Goal: Information Seeking & Learning: Learn about a topic

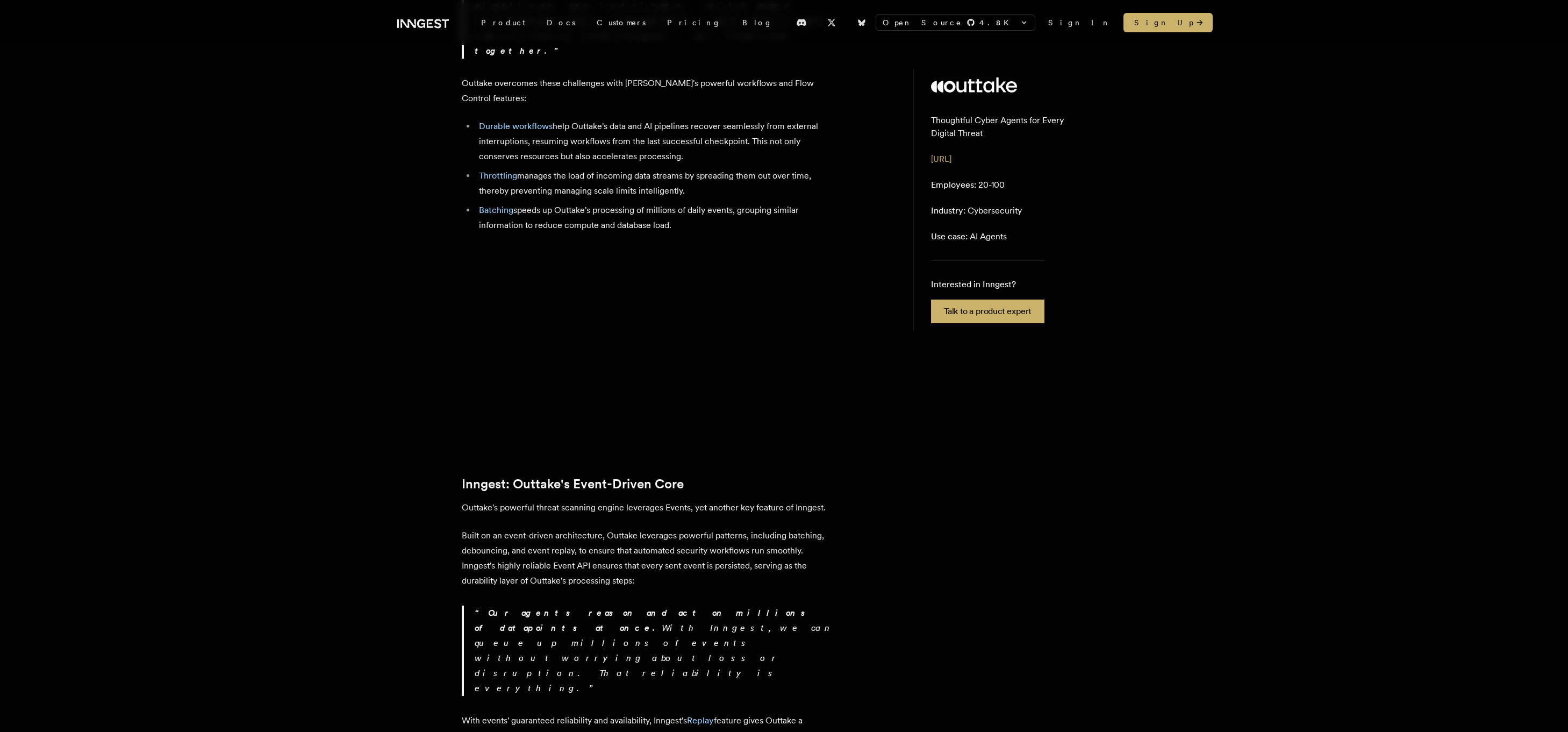
scroll to position [1852, 0]
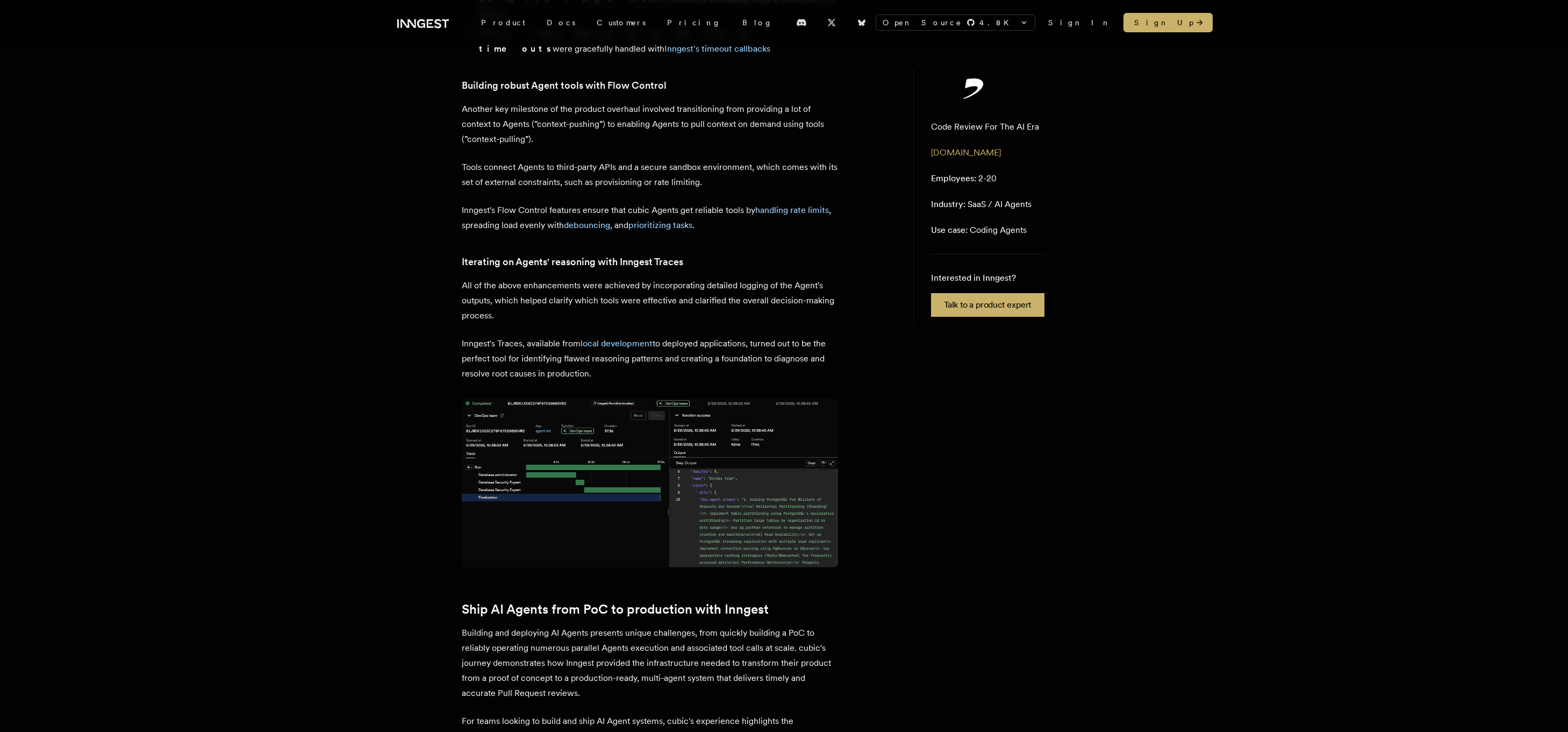
scroll to position [1898, 0]
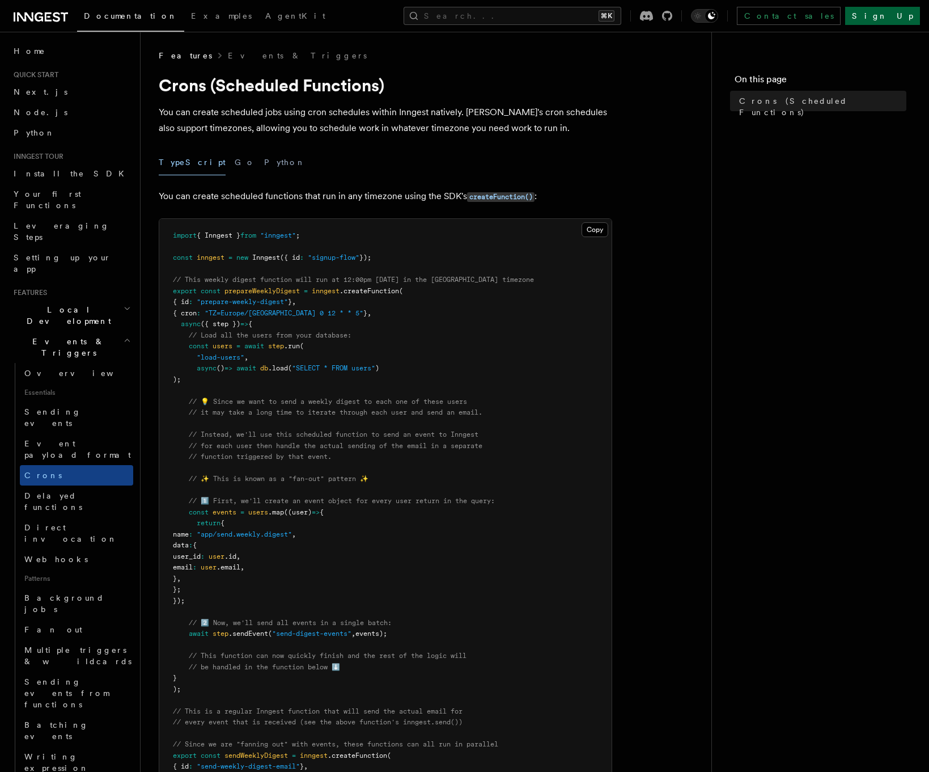
click at [891, 14] on link "Sign Up" at bounding box center [882, 16] width 75 height 18
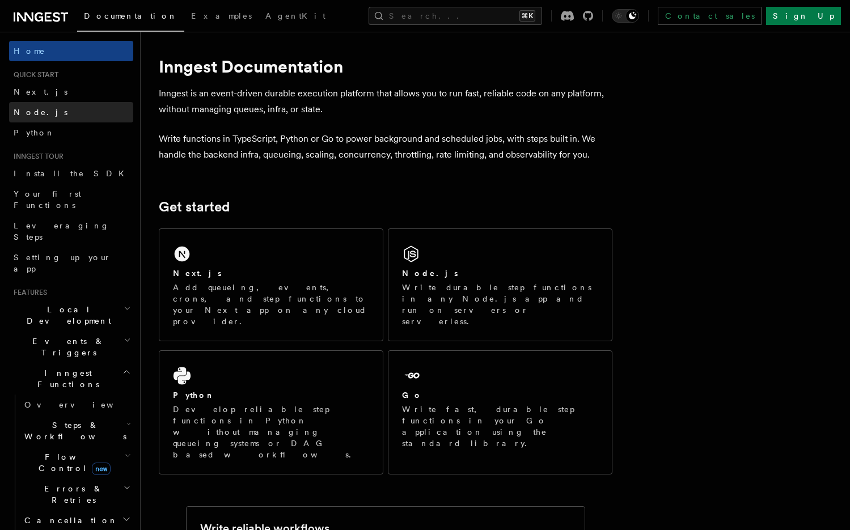
scroll to position [6, 0]
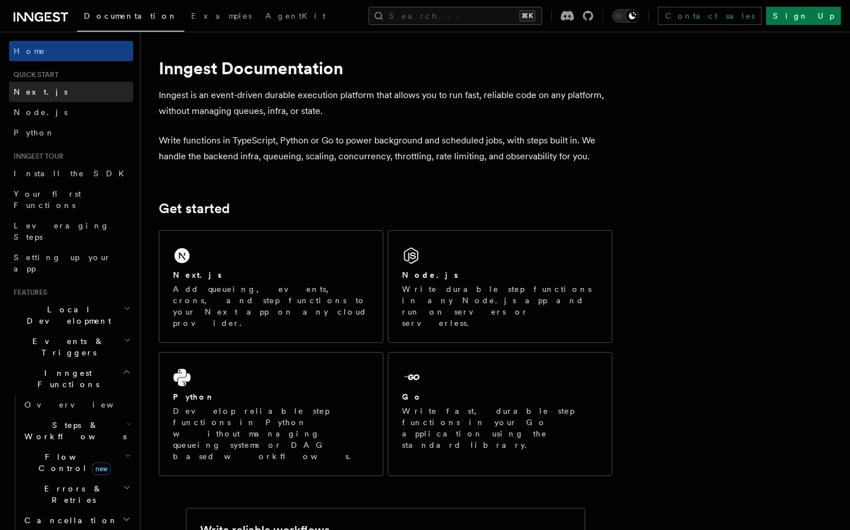
click at [67, 84] on link "Next.js" at bounding box center [71, 92] width 124 height 20
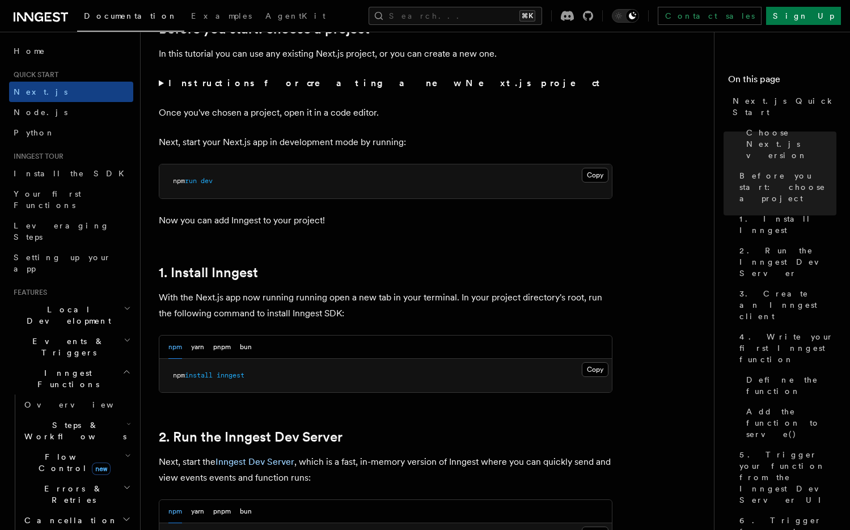
scroll to position [425, 0]
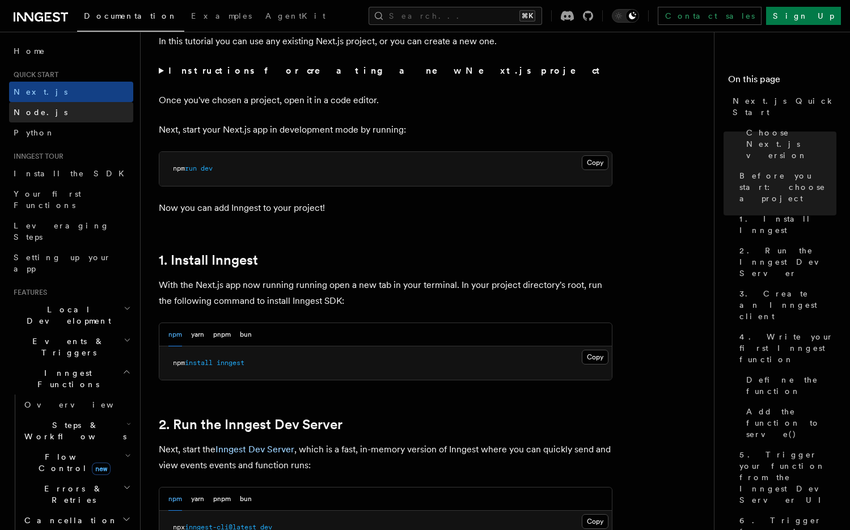
click at [64, 111] on link "Node.js" at bounding box center [71, 112] width 124 height 20
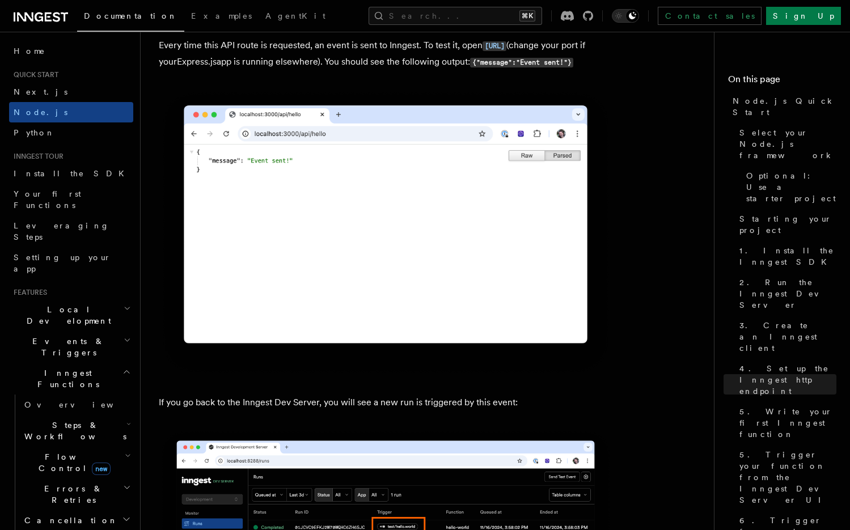
scroll to position [6214, 0]
